Goal: Navigation & Orientation: Find specific page/section

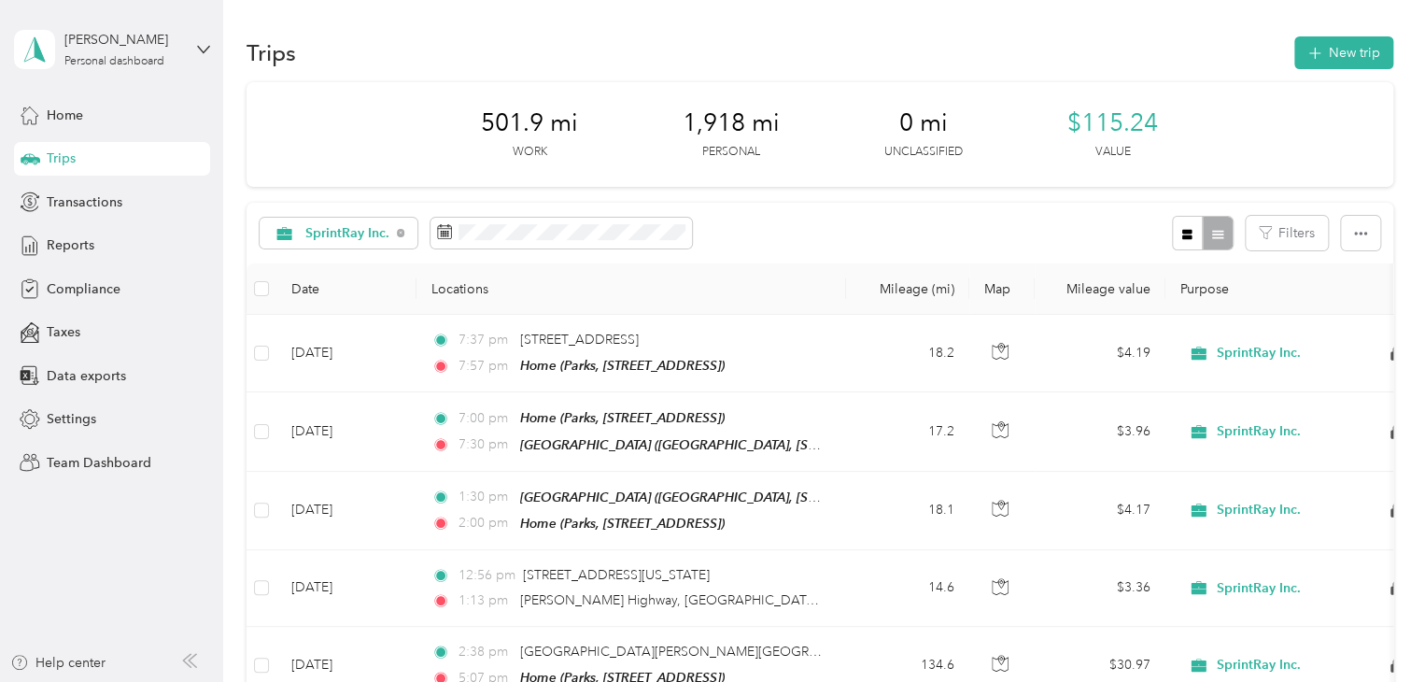
click at [104, 162] on div "Trips" at bounding box center [112, 159] width 196 height 34
click at [78, 244] on span "Reports" at bounding box center [71, 245] width 48 height 20
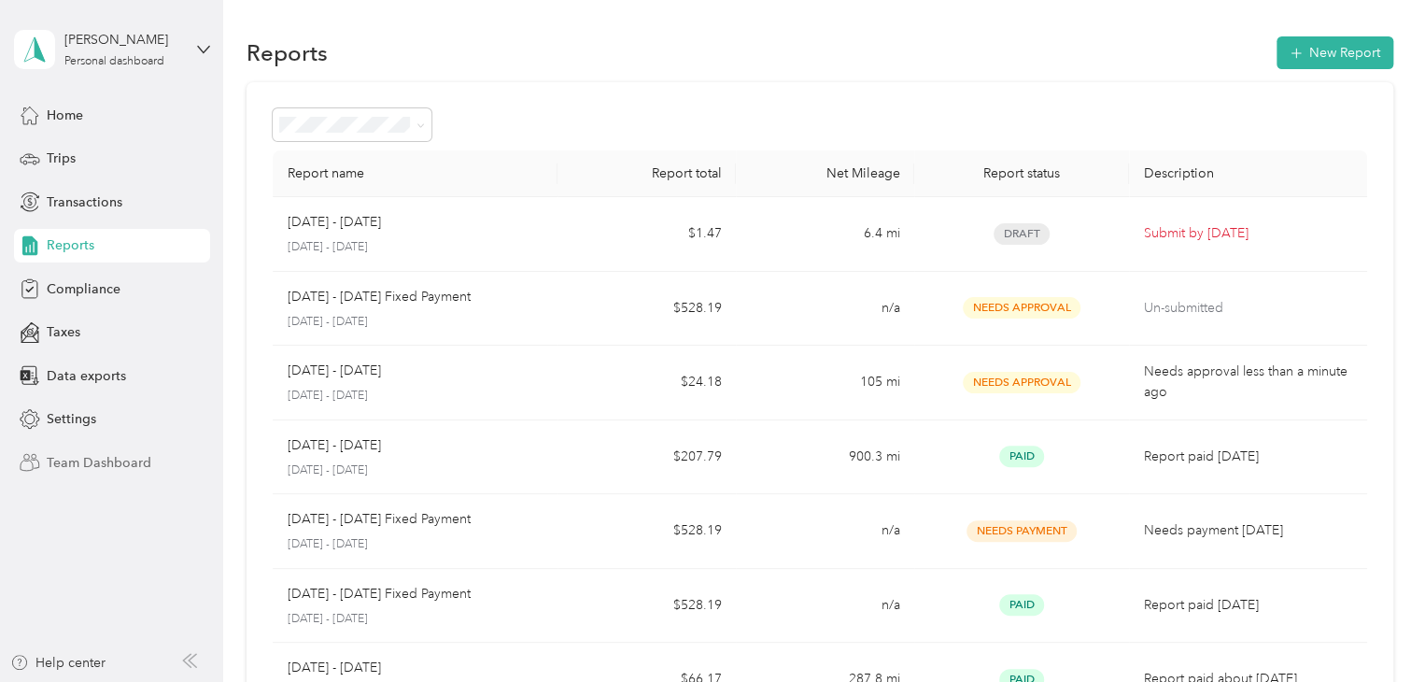
click at [83, 464] on span "Team Dashboard" at bounding box center [99, 463] width 105 height 20
